Goal: Check status: Check status

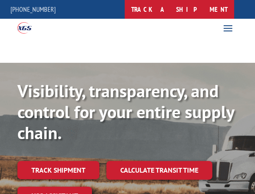
click at [193, 8] on link "track a shipment" at bounding box center [179, 9] width 109 height 19
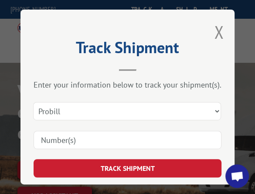
click at [113, 134] on input at bounding box center [128, 140] width 188 height 18
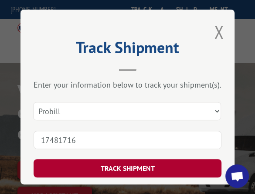
type input "17481716"
click at [134, 173] on button "TRACK SHIPMENT" at bounding box center [128, 168] width 188 height 18
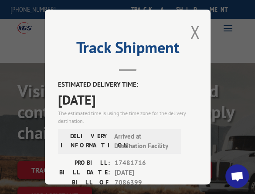
click at [75, 132] on label "DELIVERY INFORMATION:" at bounding box center [85, 142] width 49 height 20
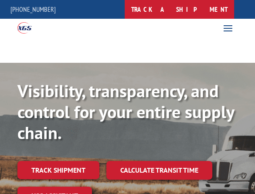
click at [220, 16] on link "track a shipment" at bounding box center [179, 9] width 109 height 19
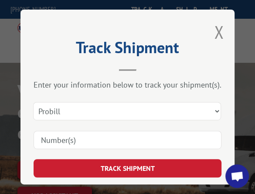
click at [137, 136] on input at bounding box center [128, 140] width 188 height 18
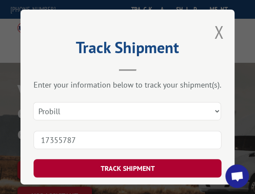
type input "17355787"
click at [148, 166] on button "TRACK SHIPMENT" at bounding box center [128, 168] width 188 height 18
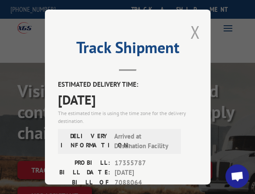
click at [195, 38] on button "Close modal" at bounding box center [195, 31] width 10 height 23
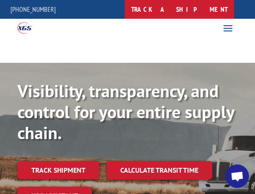
click at [200, 9] on link "track a shipment" at bounding box center [179, 9] width 109 height 19
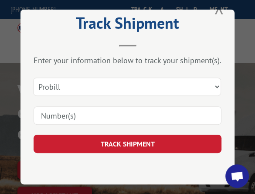
click at [147, 117] on input at bounding box center [128, 115] width 188 height 18
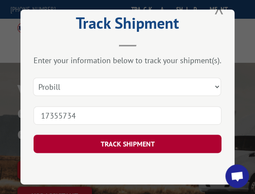
type input "17355734"
click at [144, 140] on button "TRACK SHIPMENT" at bounding box center [128, 144] width 188 height 18
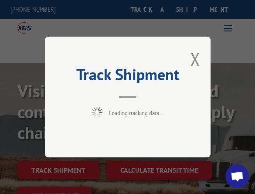
scroll to position [0, 0]
